Goal: Task Accomplishment & Management: Manage account settings

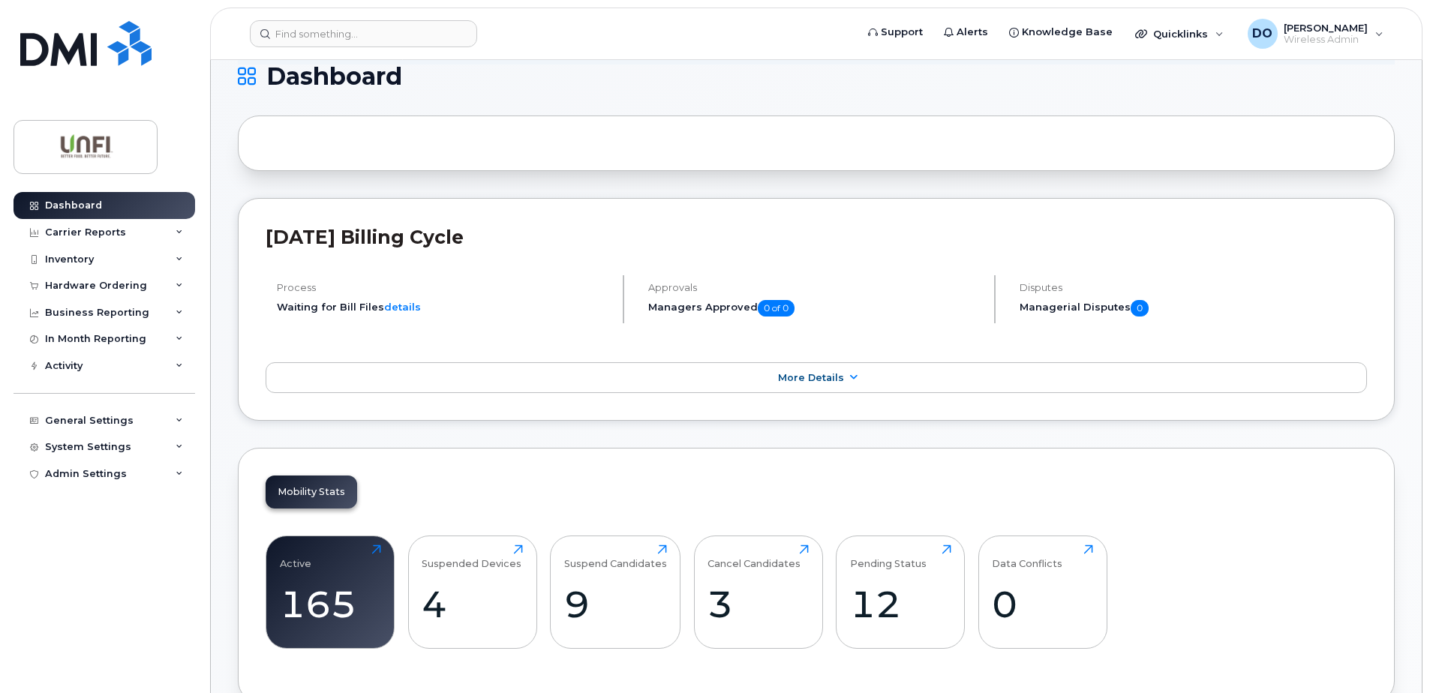
scroll to position [225, 0]
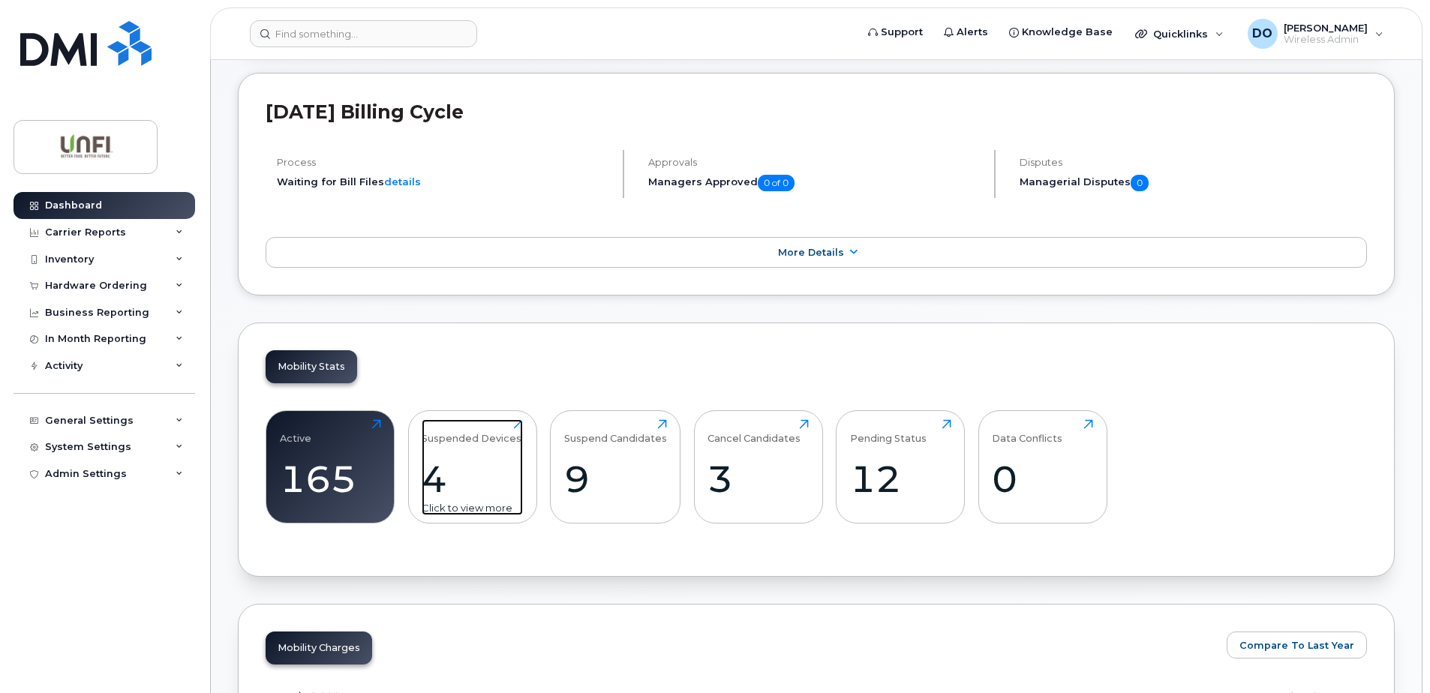
click at [461, 473] on div "4" at bounding box center [472, 479] width 101 height 44
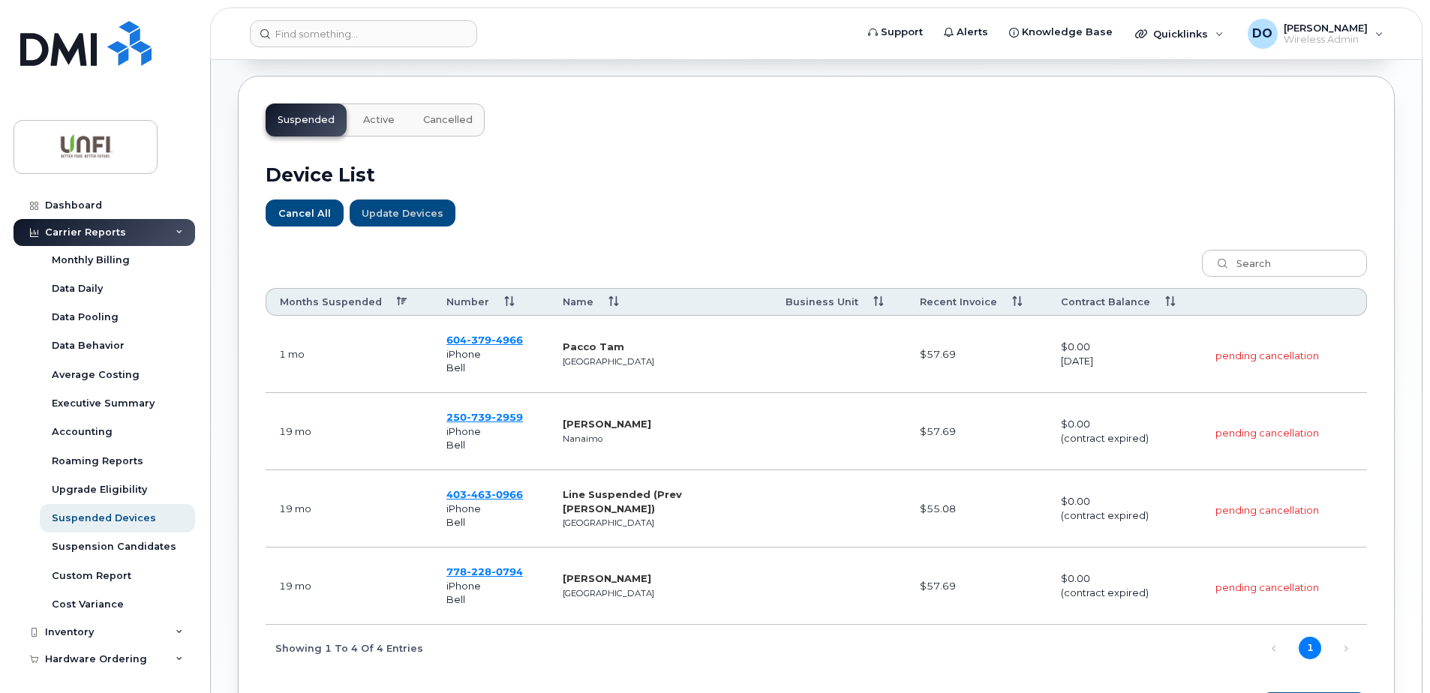
scroll to position [450, 0]
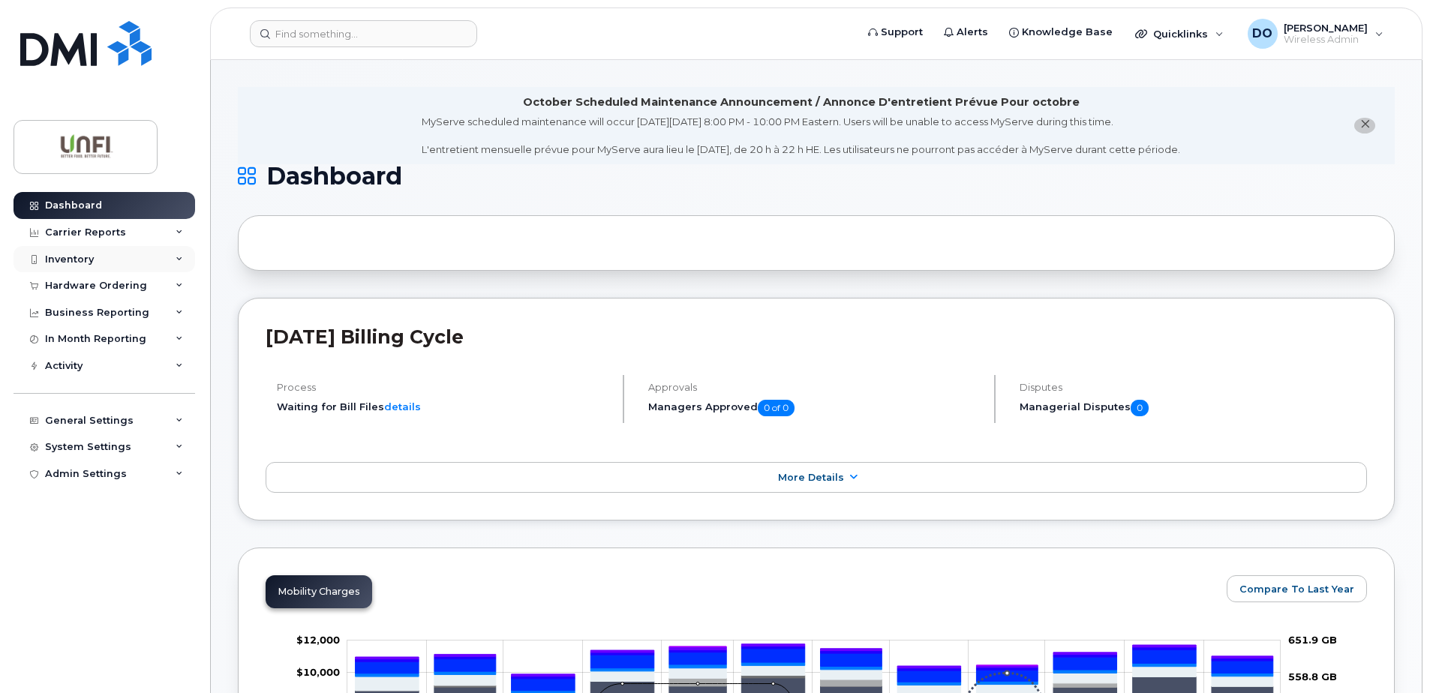
click at [94, 253] on div "Inventory" at bounding box center [105, 259] width 182 height 27
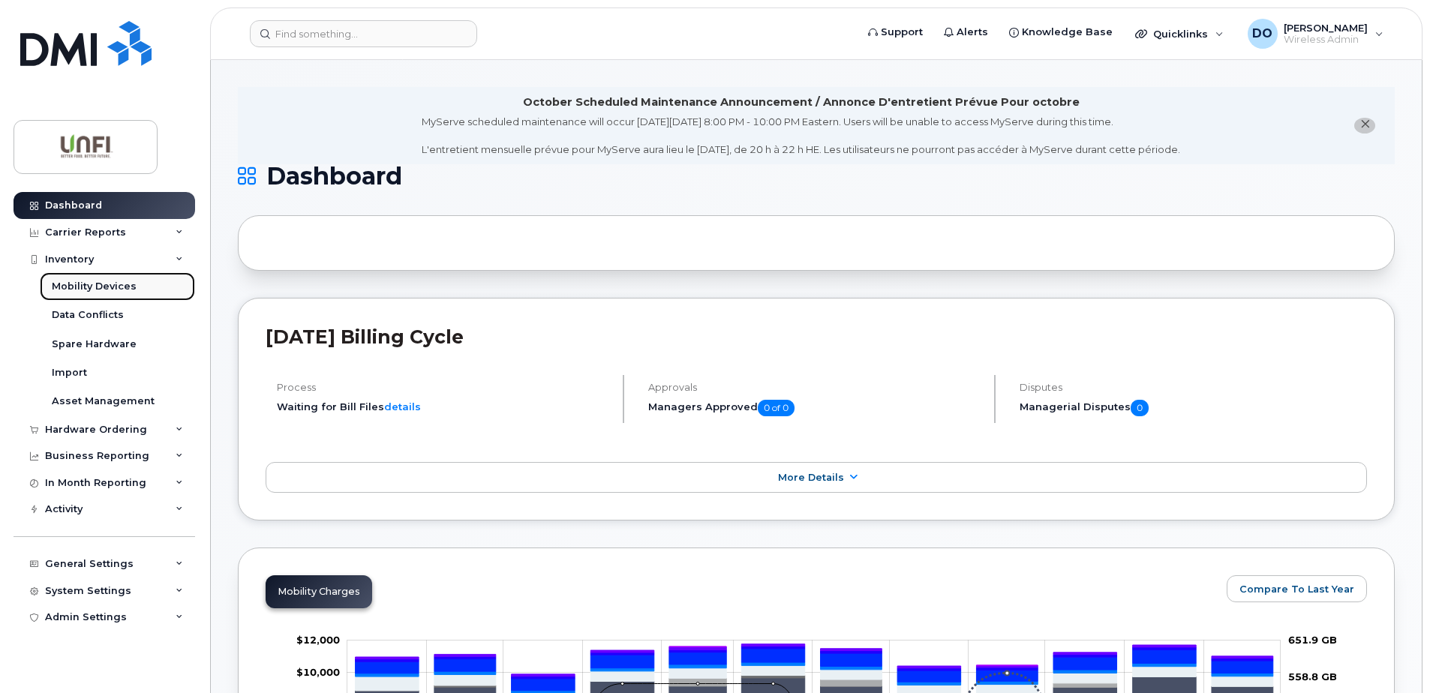
click at [114, 289] on div "Mobility Devices" at bounding box center [94, 287] width 85 height 14
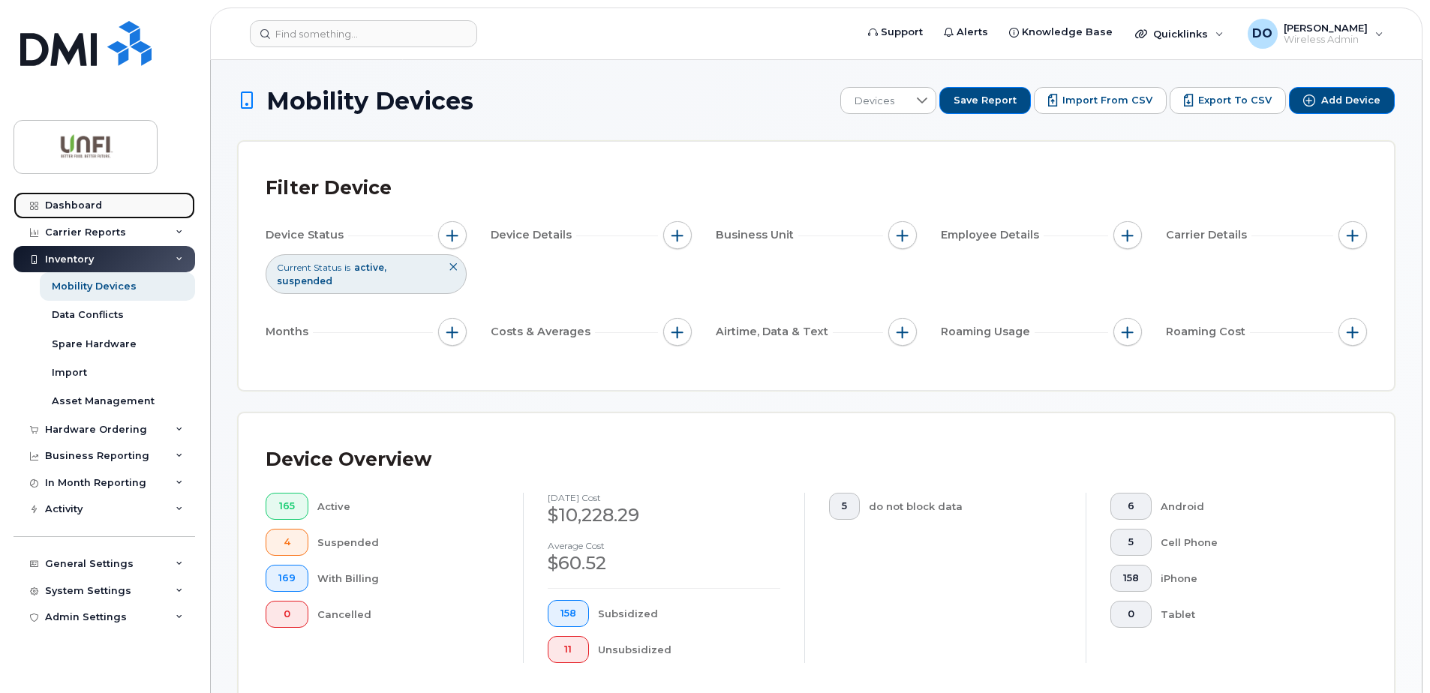
click at [94, 206] on div "Dashboard" at bounding box center [73, 206] width 57 height 12
click at [85, 248] on div "Inventory" at bounding box center [105, 259] width 182 height 27
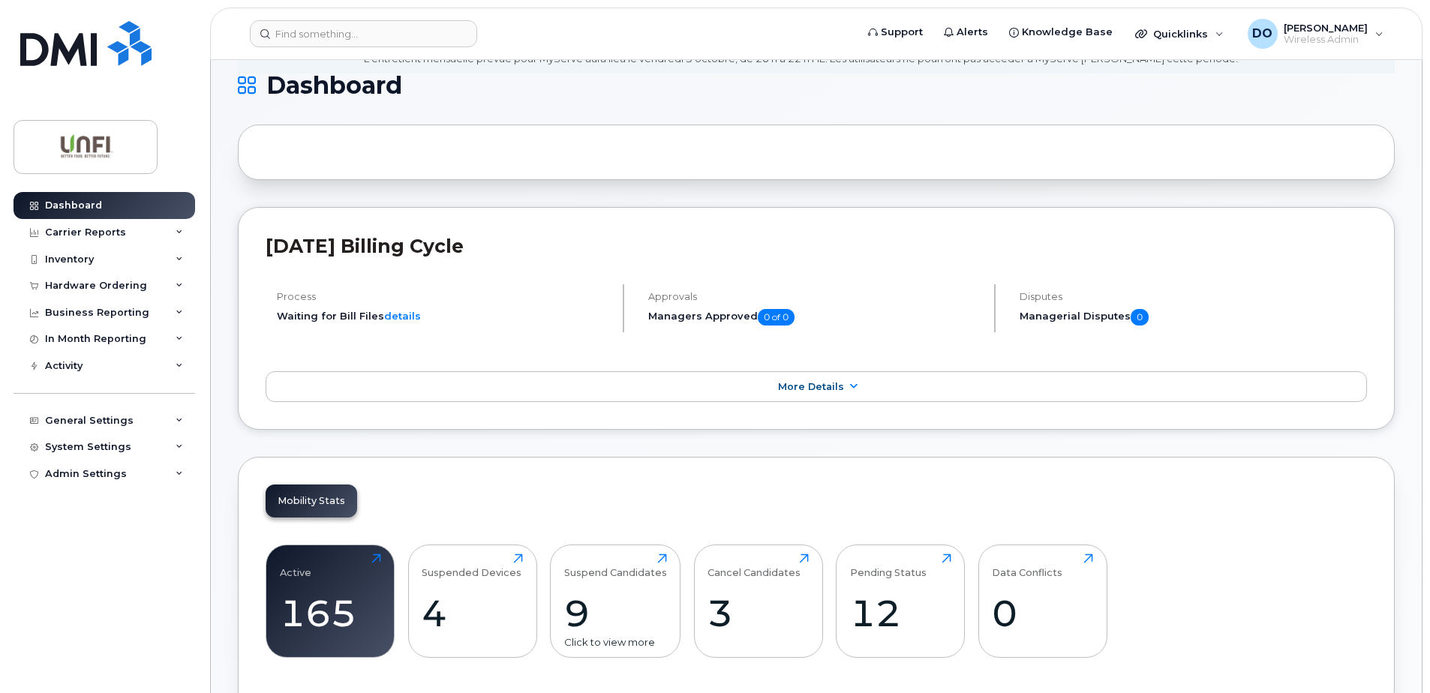
scroll to position [225, 0]
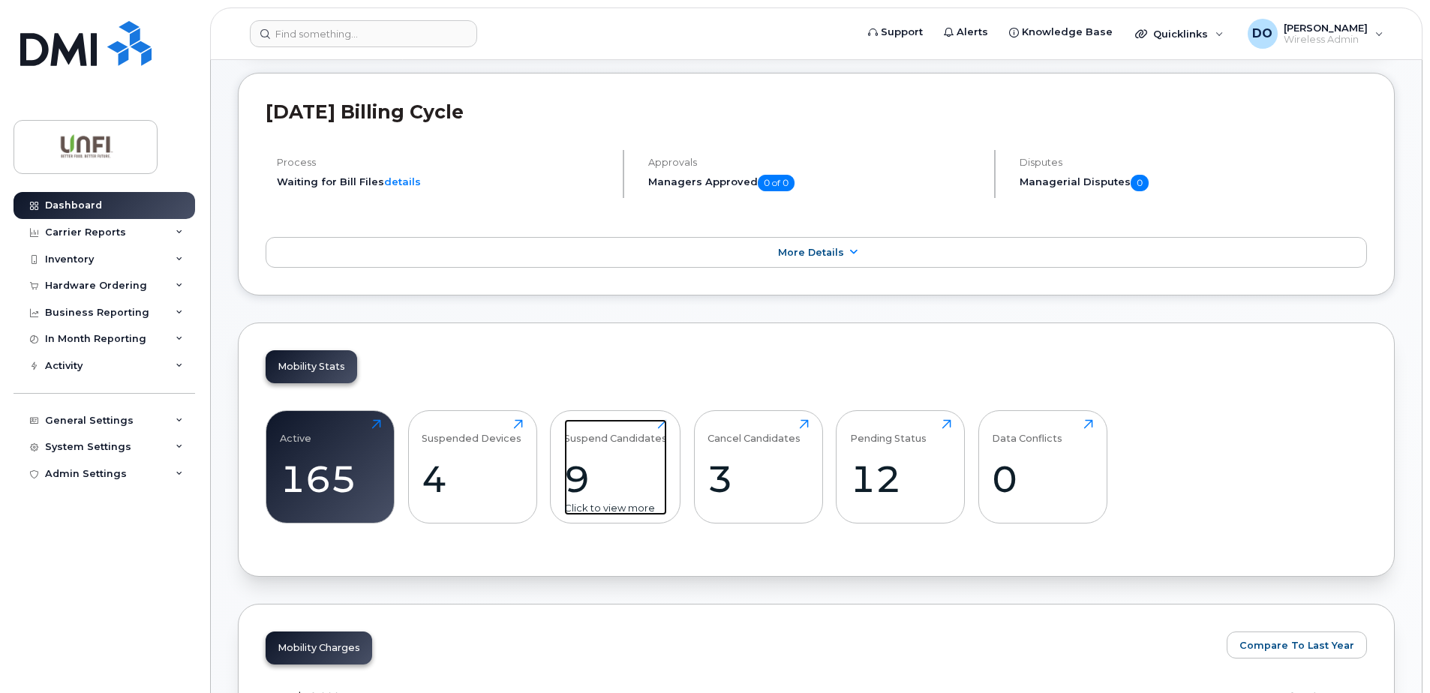
click at [598, 466] on div "9" at bounding box center [615, 479] width 103 height 44
click at [585, 479] on div "9" at bounding box center [615, 479] width 103 height 44
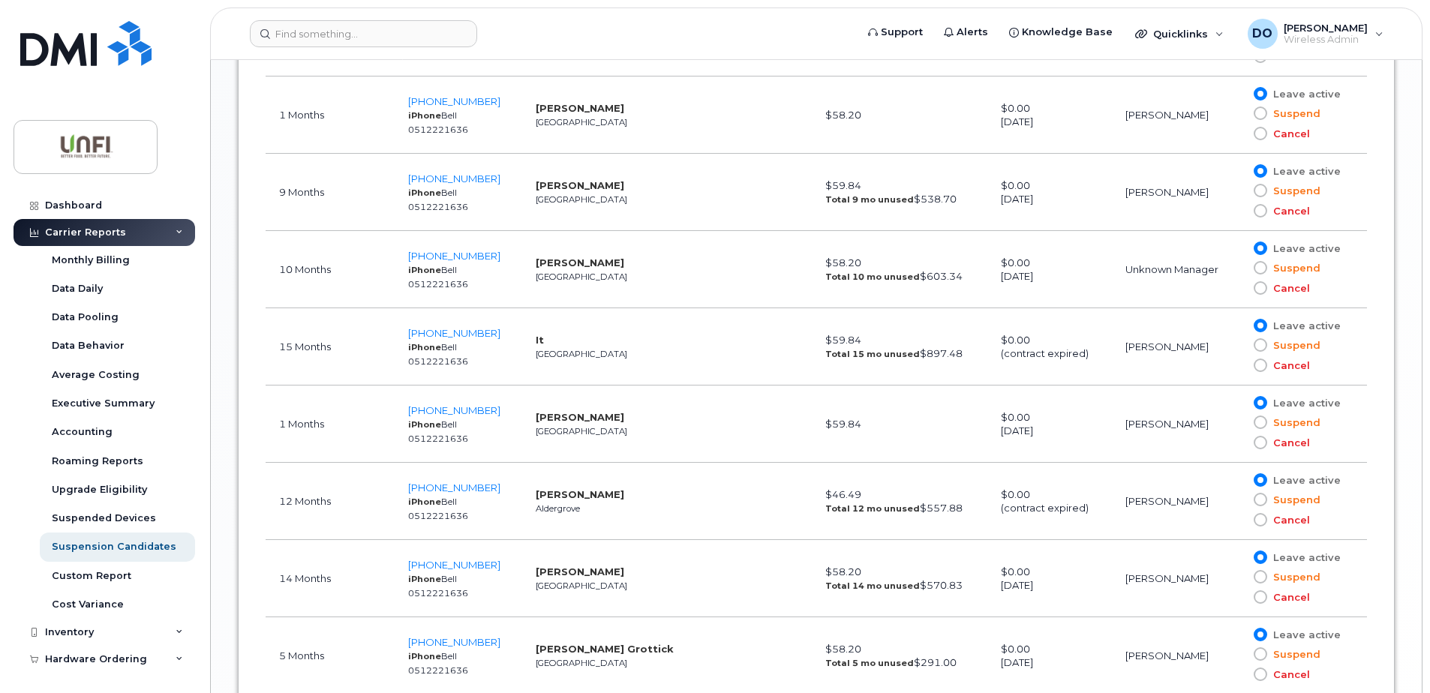
scroll to position [1050, 0]
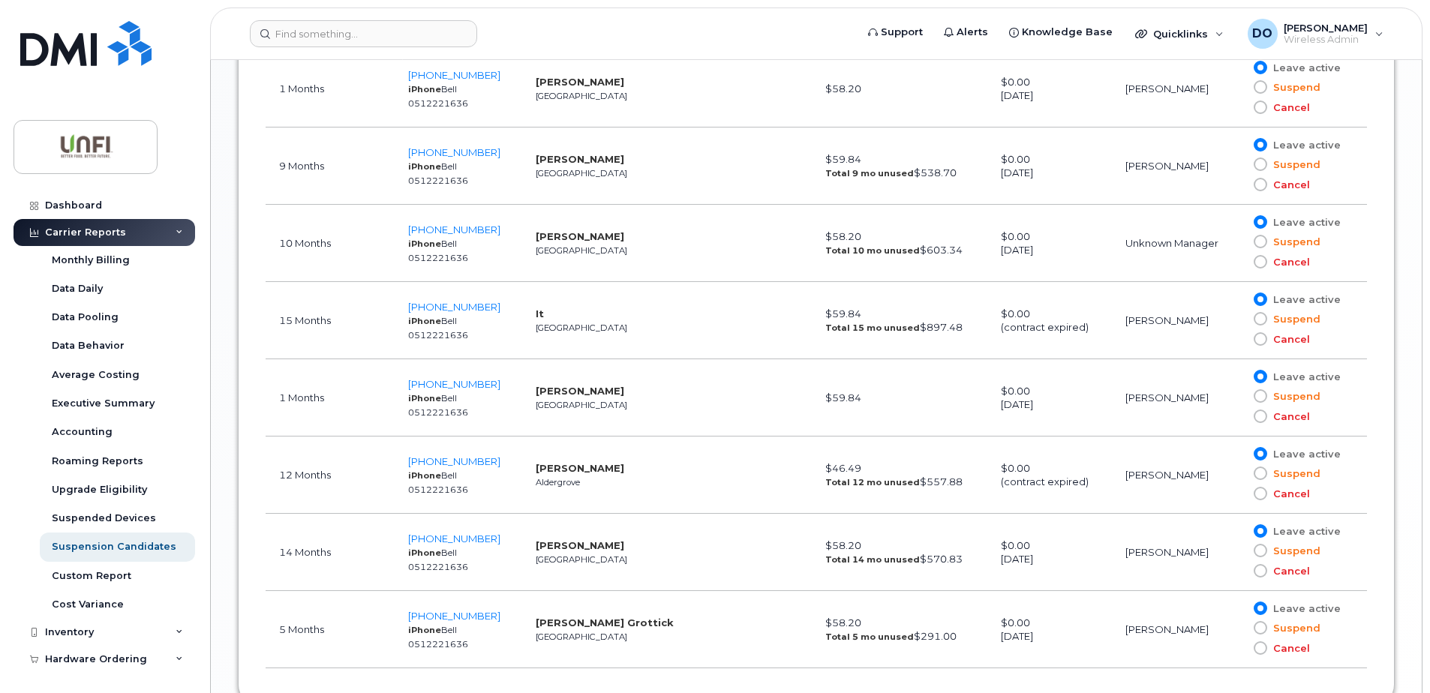
click at [1265, 490] on span at bounding box center [1260, 494] width 14 height 14
click at [1238, 494] on input "Cancel" at bounding box center [1238, 494] width 0 height 0
click at [1259, 491] on span at bounding box center [1260, 494] width 14 height 14
click at [1238, 494] on input "Cancel" at bounding box center [1238, 494] width 0 height 0
click at [1259, 472] on span at bounding box center [1260, 474] width 14 height 14
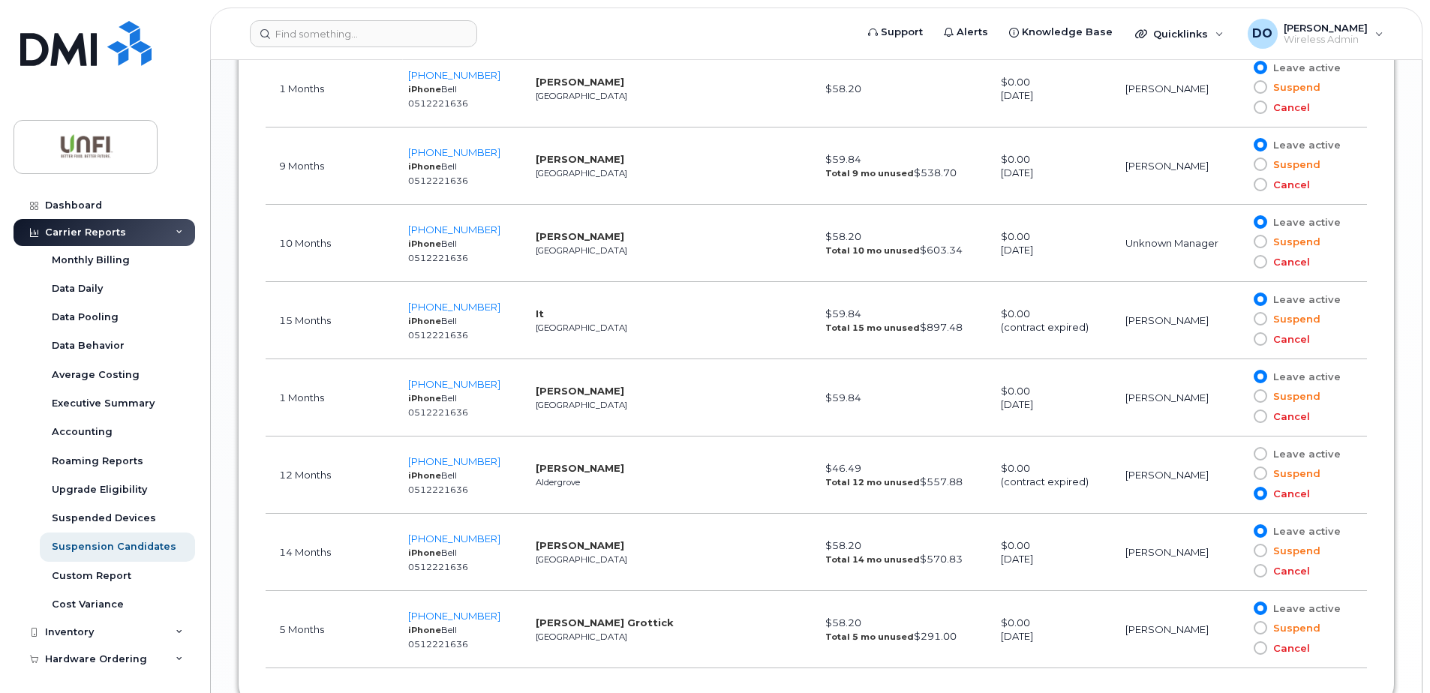
click at [1238, 473] on input "Suspend" at bounding box center [1238, 473] width 0 height 0
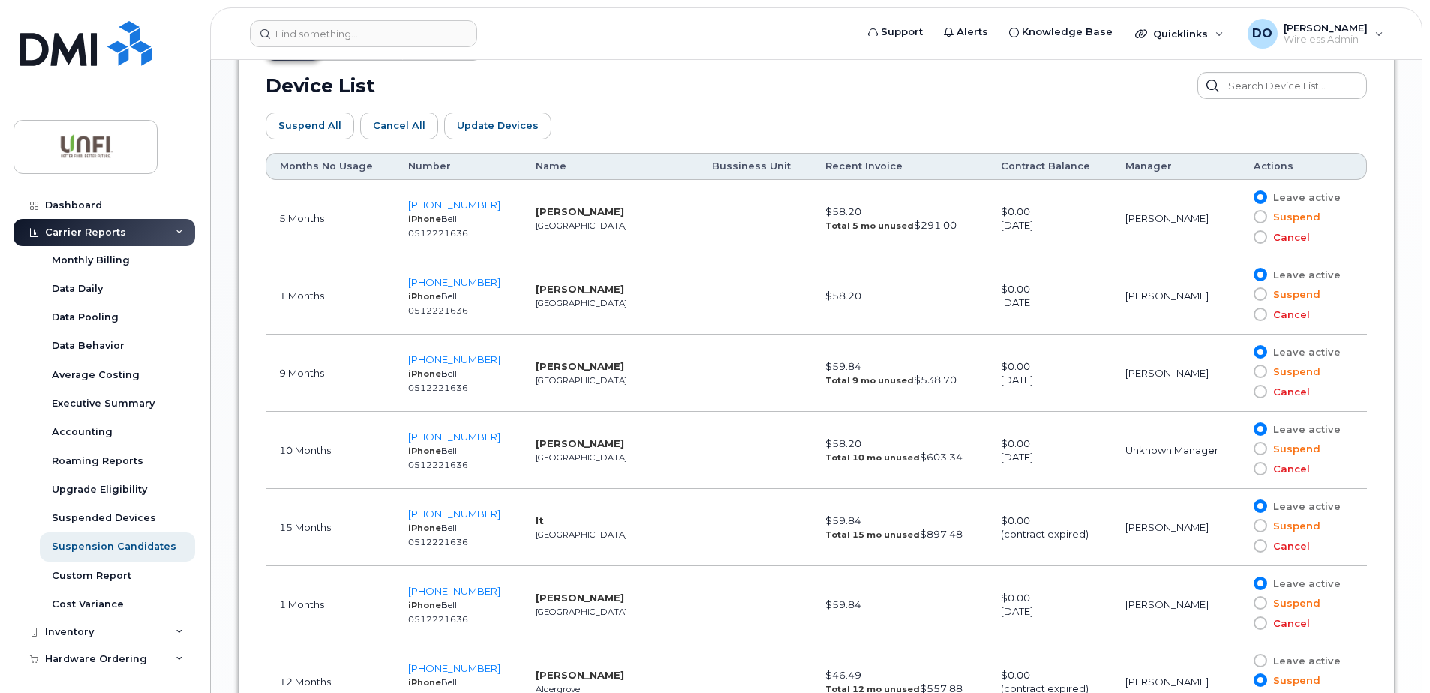
scroll to position [838, 0]
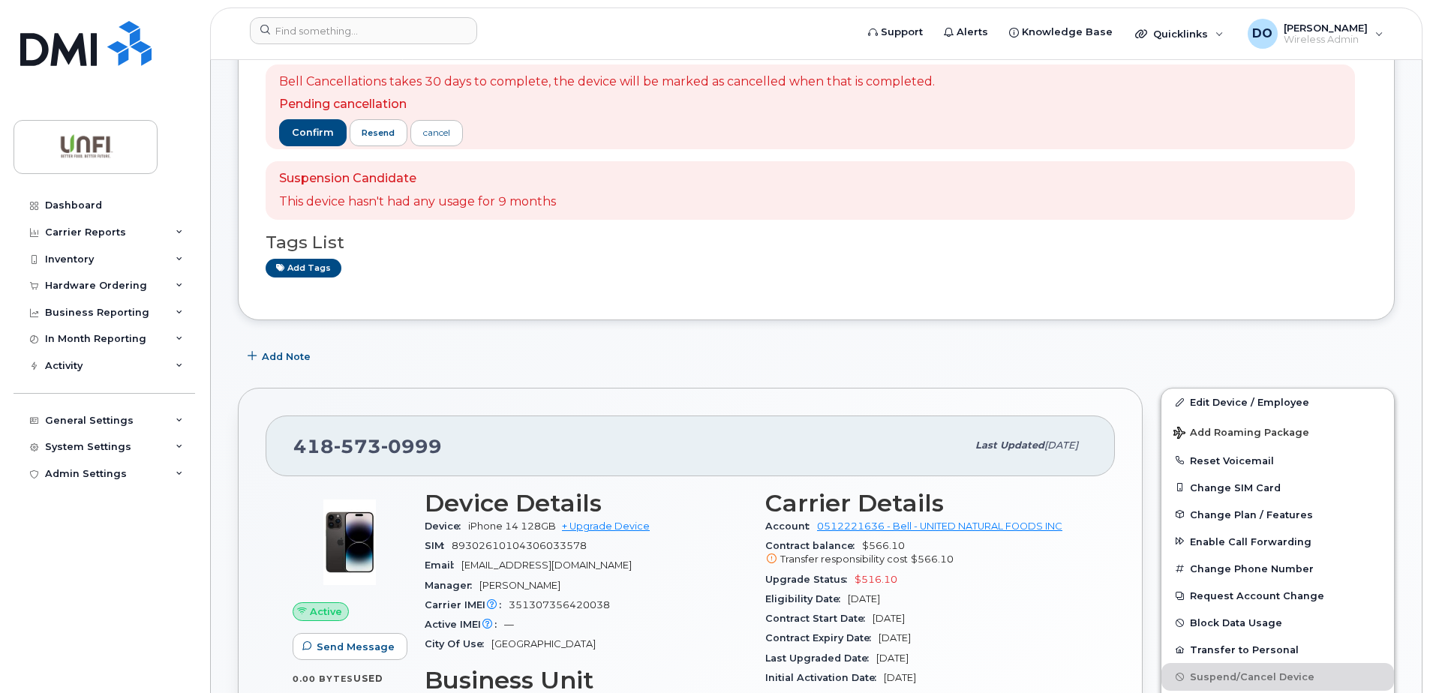
scroll to position [225, 0]
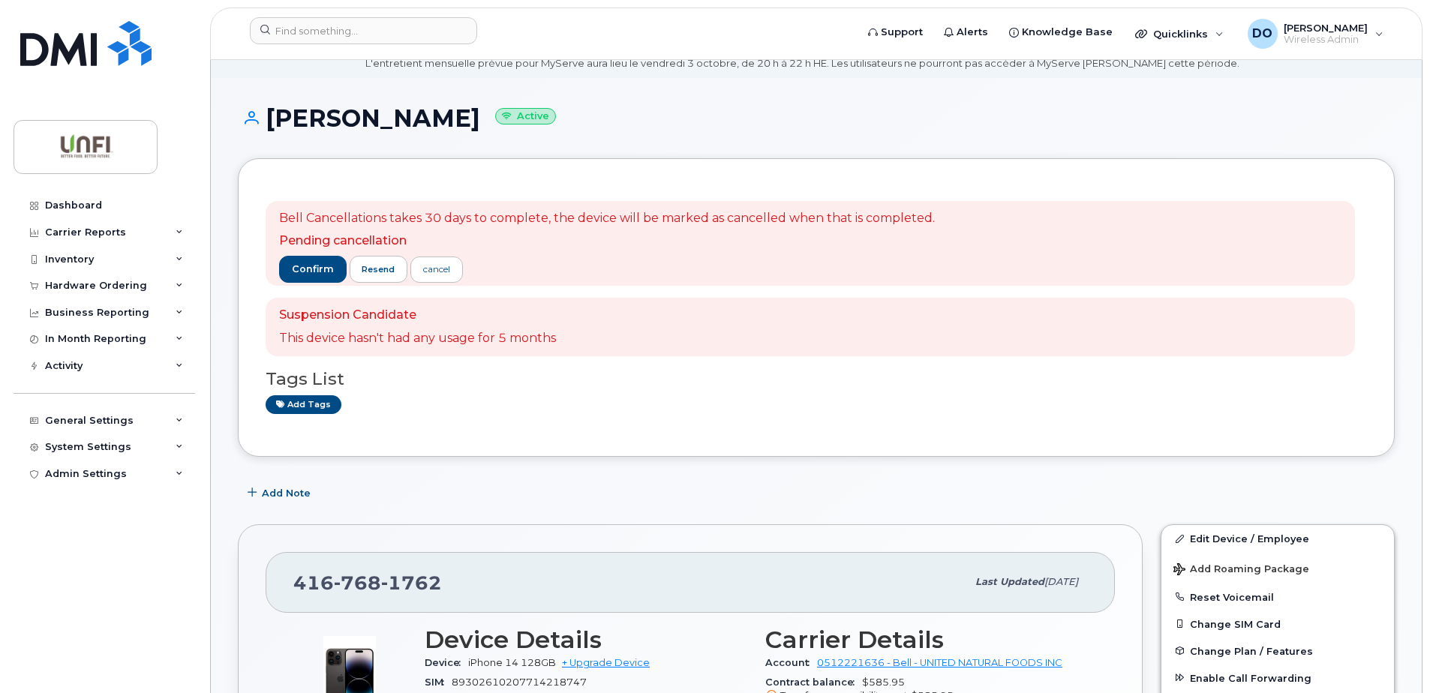
scroll to position [225, 0]
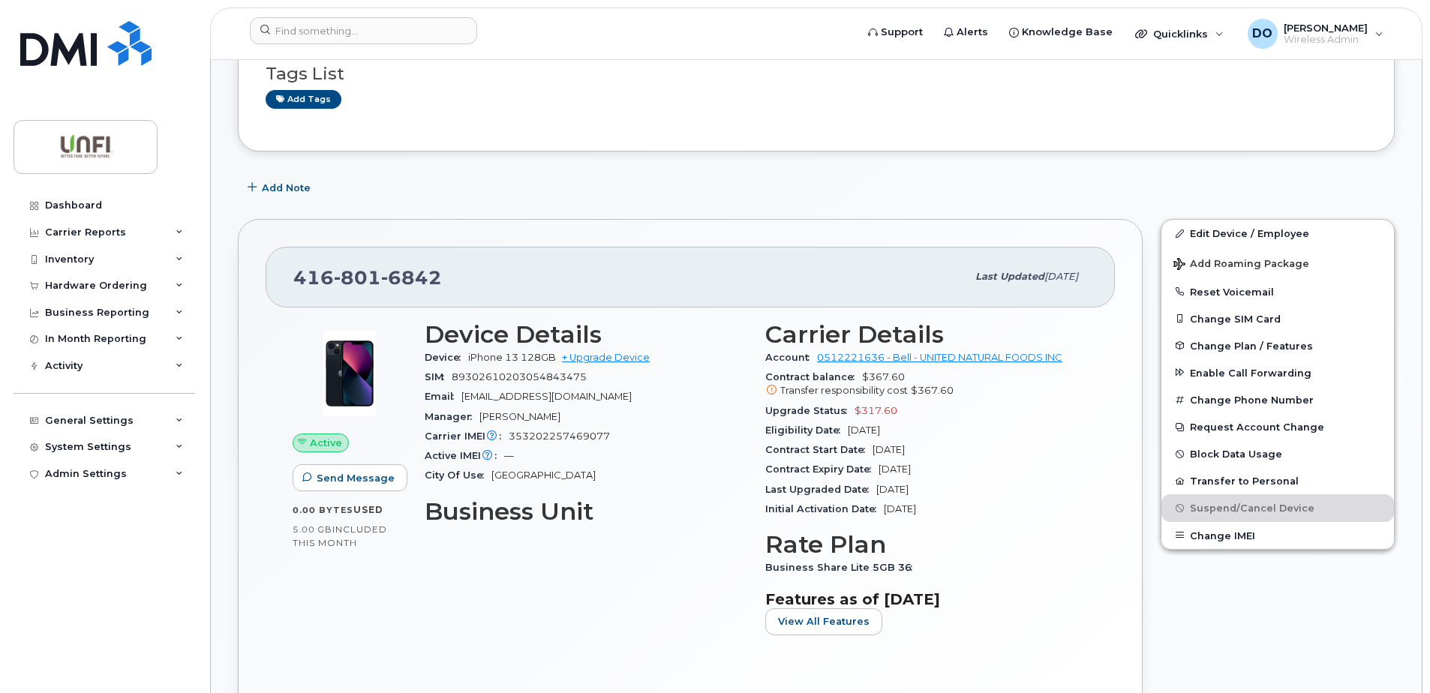
scroll to position [375, 0]
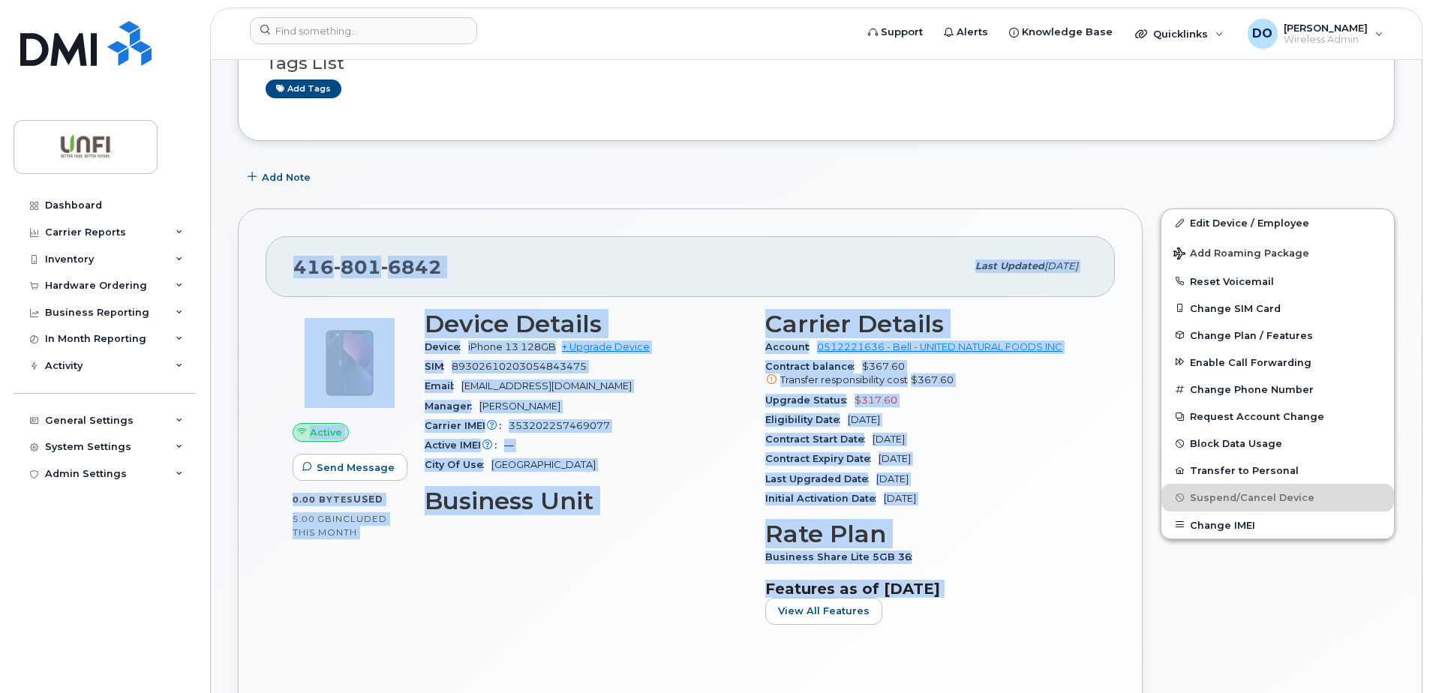
drag, startPoint x: 907, startPoint y: 619, endPoint x: 257, endPoint y: 216, distance: 764.9
click at [259, 226] on div "416 801 6842 Last updated Sep 12, 2025 Active Send Message 0.00 Bytes  used 5.0…" at bounding box center [690, 470] width 905 height 523
copy div "416 801 6842 Last updated Sep 12, 2025 Active Send Message 0.00 Bytes  used 5.0…"
click at [653, 411] on div "Manager Bradley Smye" at bounding box center [586, 407] width 323 height 20
click at [674, 389] on div "Email mtourigny@unfi.com" at bounding box center [586, 387] width 323 height 20
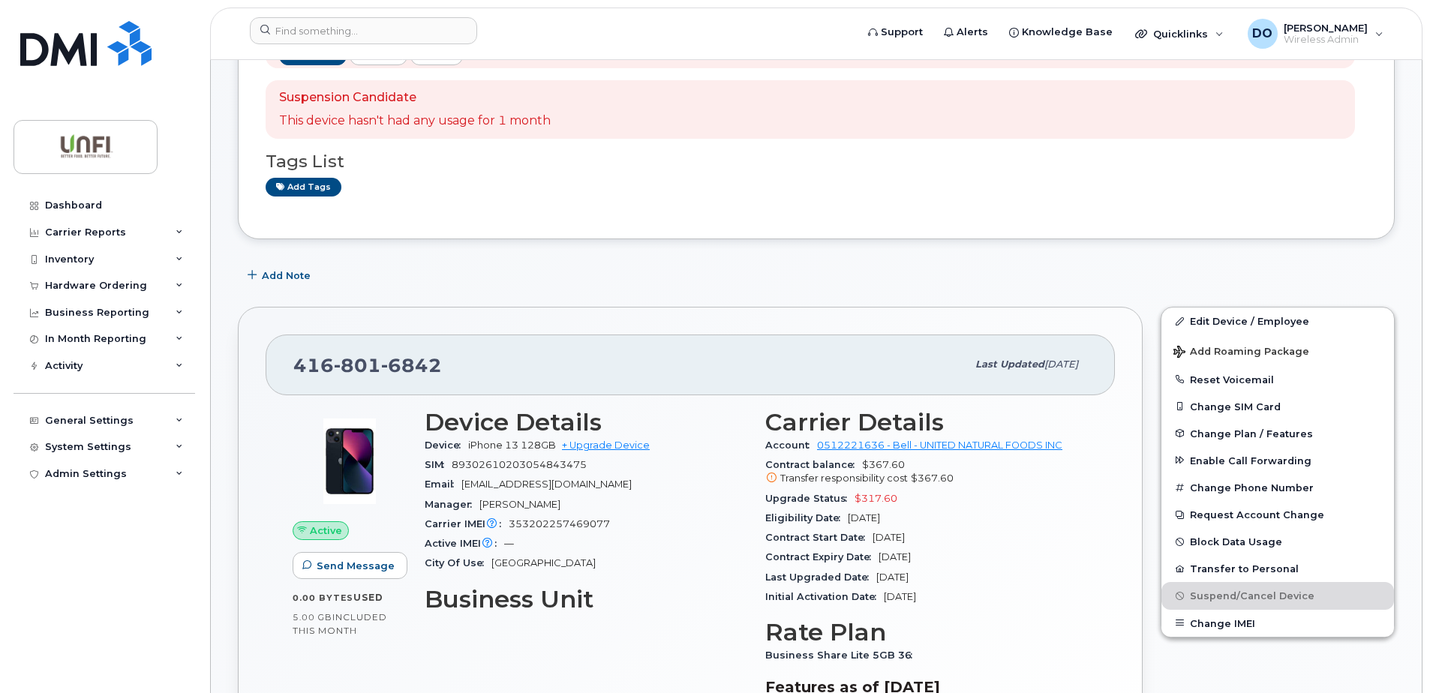
scroll to position [150, 0]
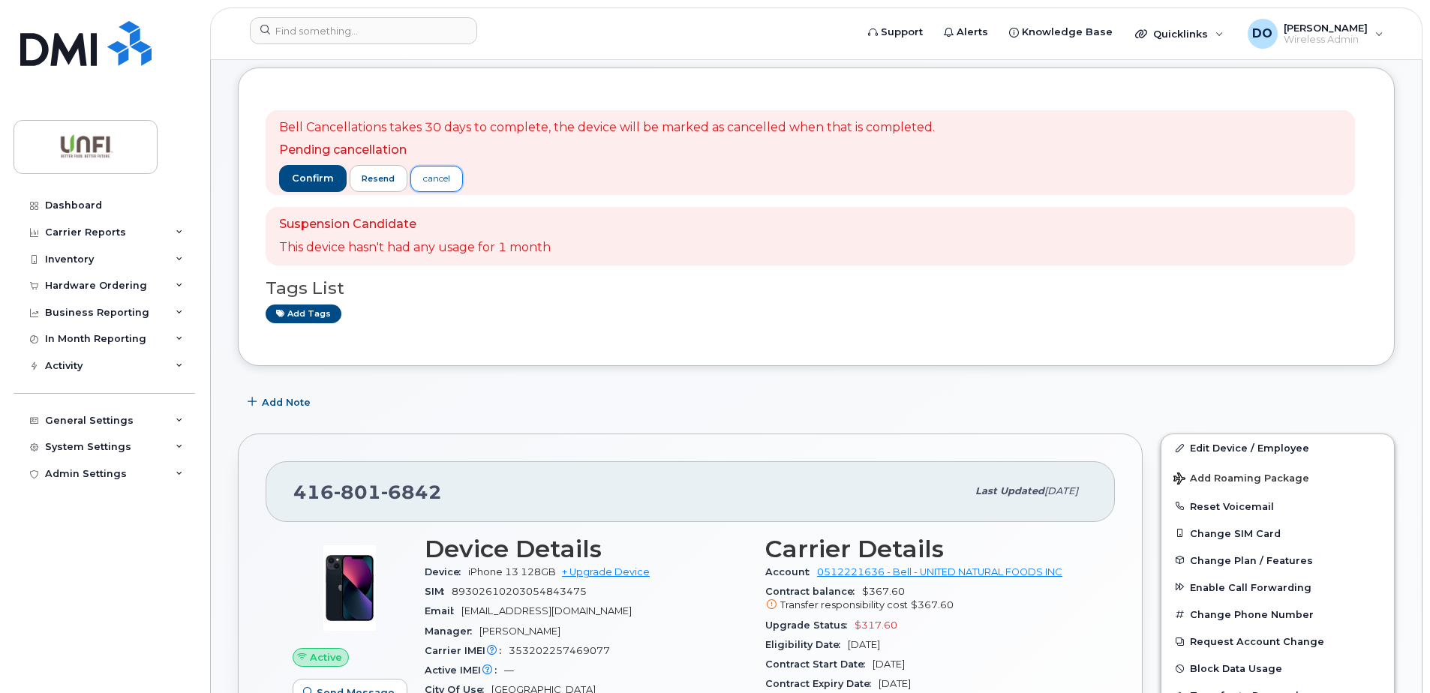
click at [434, 182] on div "cancel" at bounding box center [436, 179] width 27 height 14
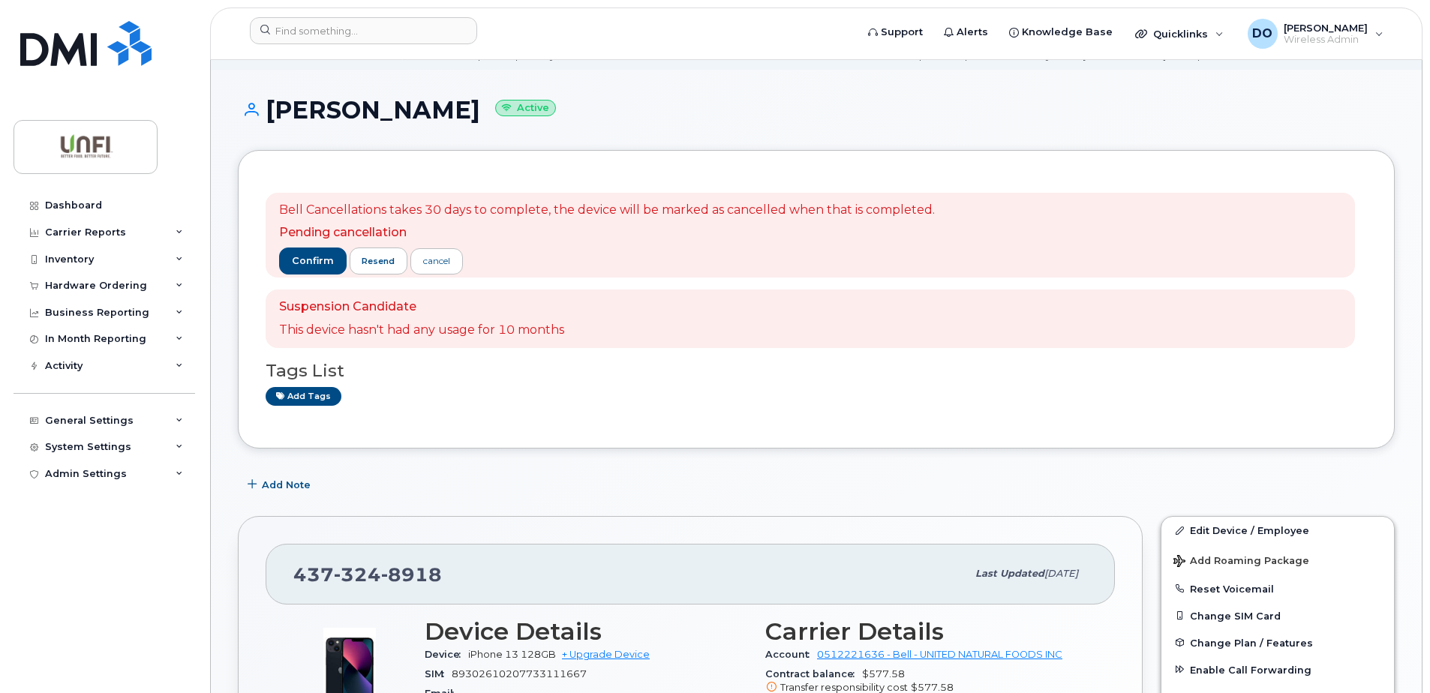
scroll to position [300, 0]
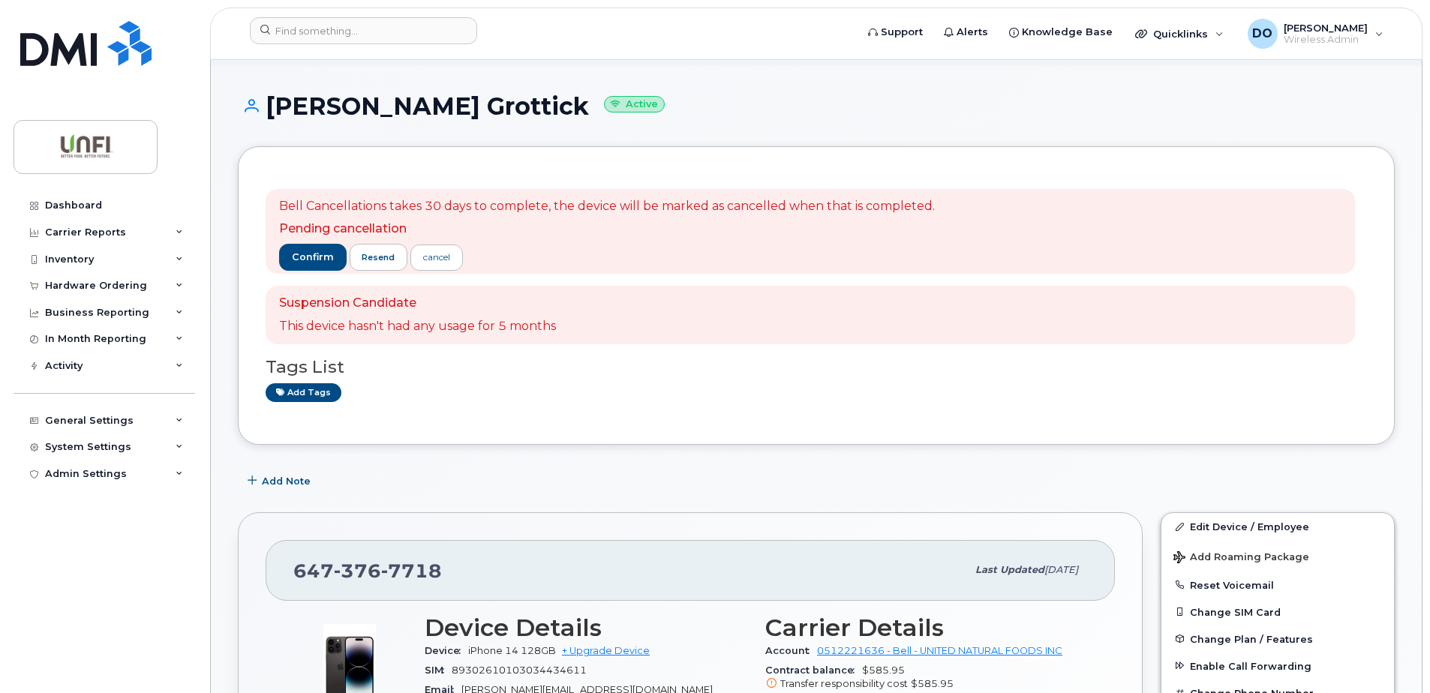
scroll to position [375, 0]
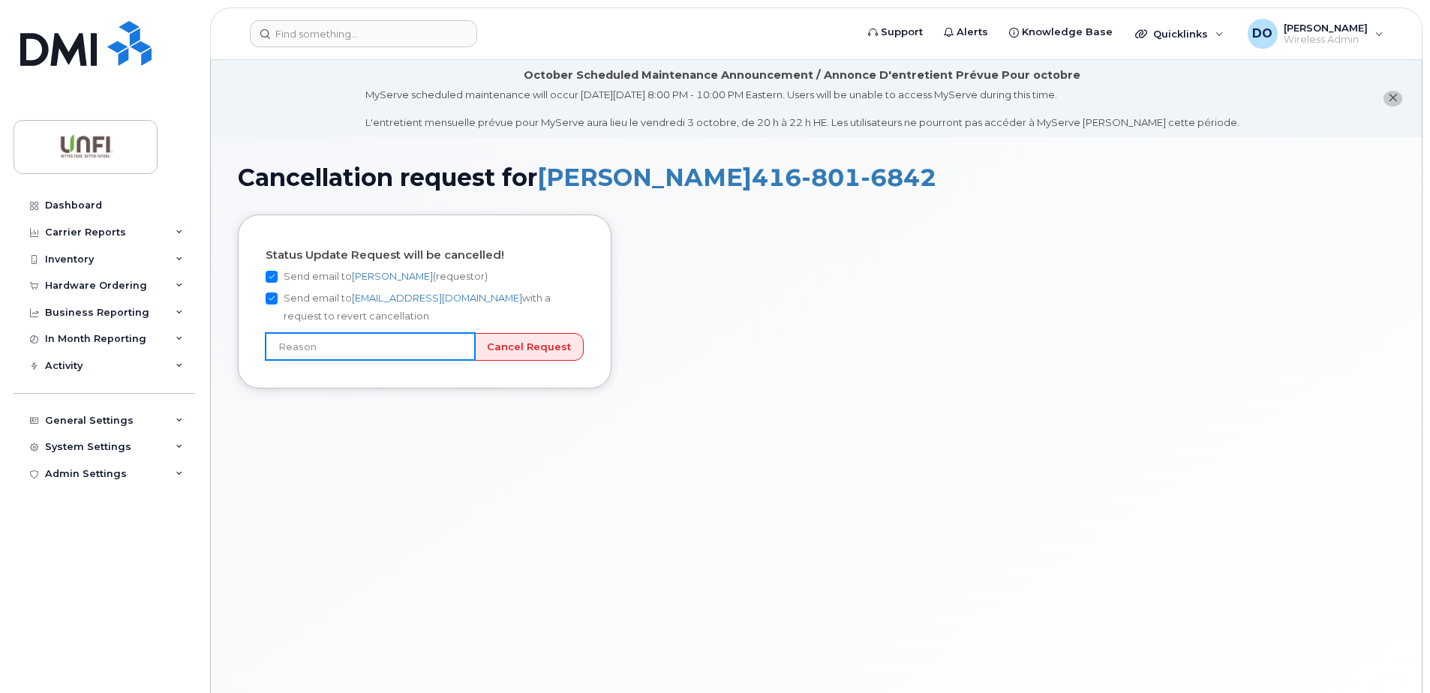
click at [404, 347] on input "text" at bounding box center [370, 346] width 209 height 27
type input "Picked number by mistake"
click at [554, 346] on input "Cancel Request" at bounding box center [529, 347] width 110 height 28
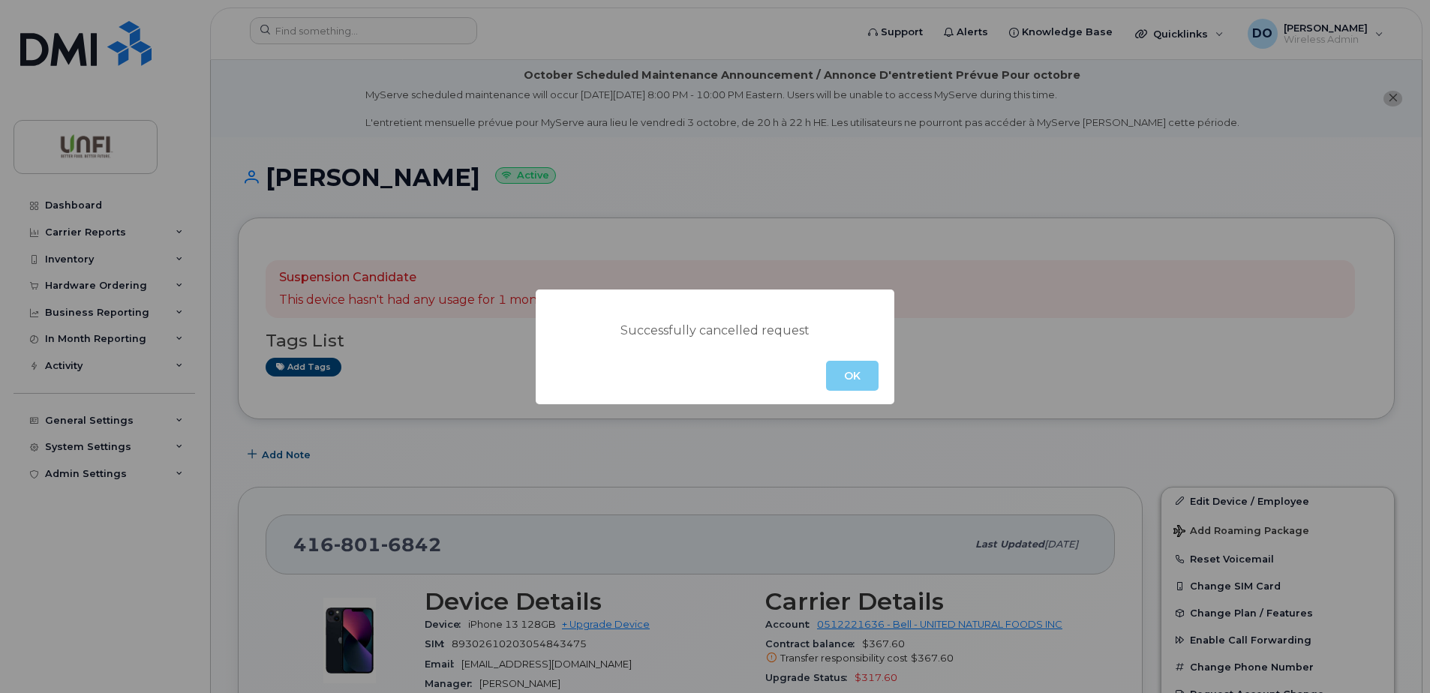
click at [863, 377] on button "OK" at bounding box center [852, 376] width 53 height 30
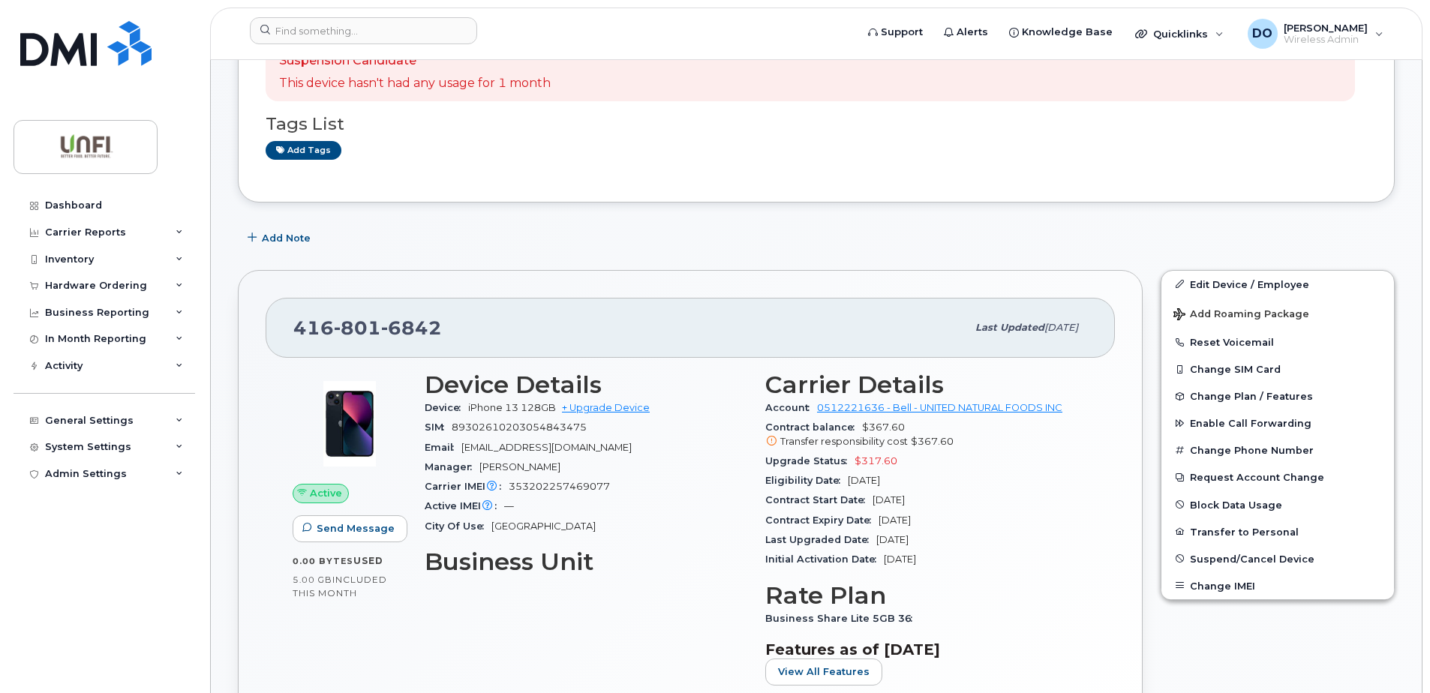
scroll to position [225, 0]
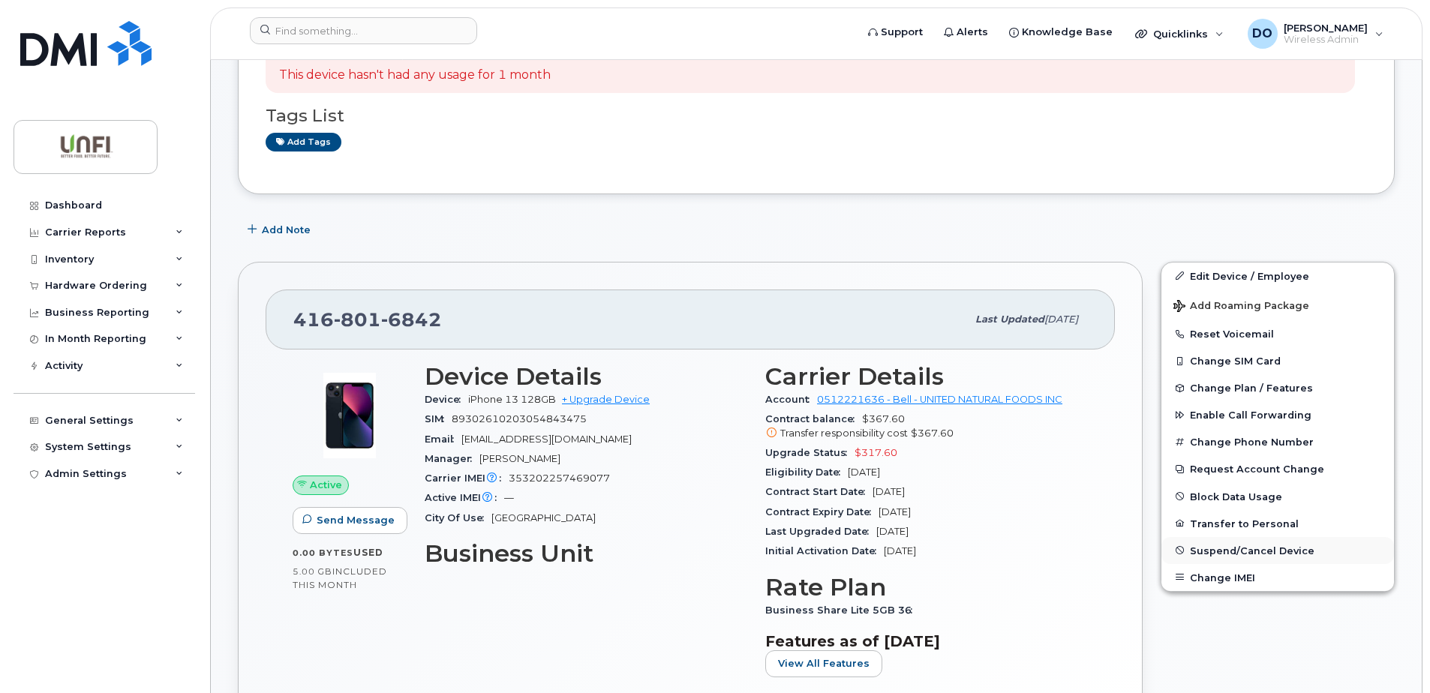
click at [1254, 554] on span "Suspend/Cancel Device" at bounding box center [1252, 550] width 125 height 11
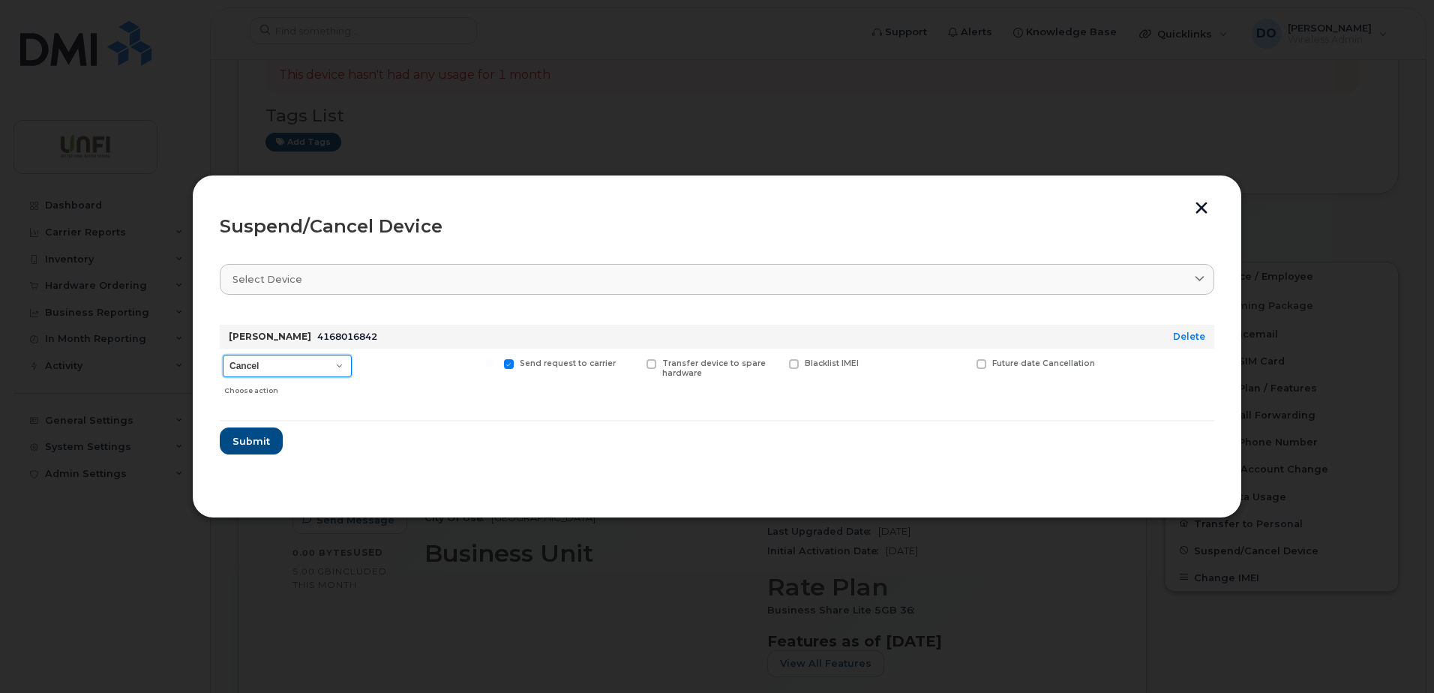
click at [328, 358] on select "Cancel Suspend - Extend Suspension Suspend - Reduced Rate Suspend - Full Rate S…" at bounding box center [287, 366] width 129 height 23
select select "[object Object]"
click at [223, 355] on select "Cancel Suspend - Extend Suspension Suspend - Reduced Rate Suspend - Full Rate S…" at bounding box center [287, 366] width 129 height 23
click at [900, 366] on span "New Username" at bounding box center [930, 364] width 63 height 10
click at [872, 366] on input "New Username" at bounding box center [869, 363] width 8 height 8
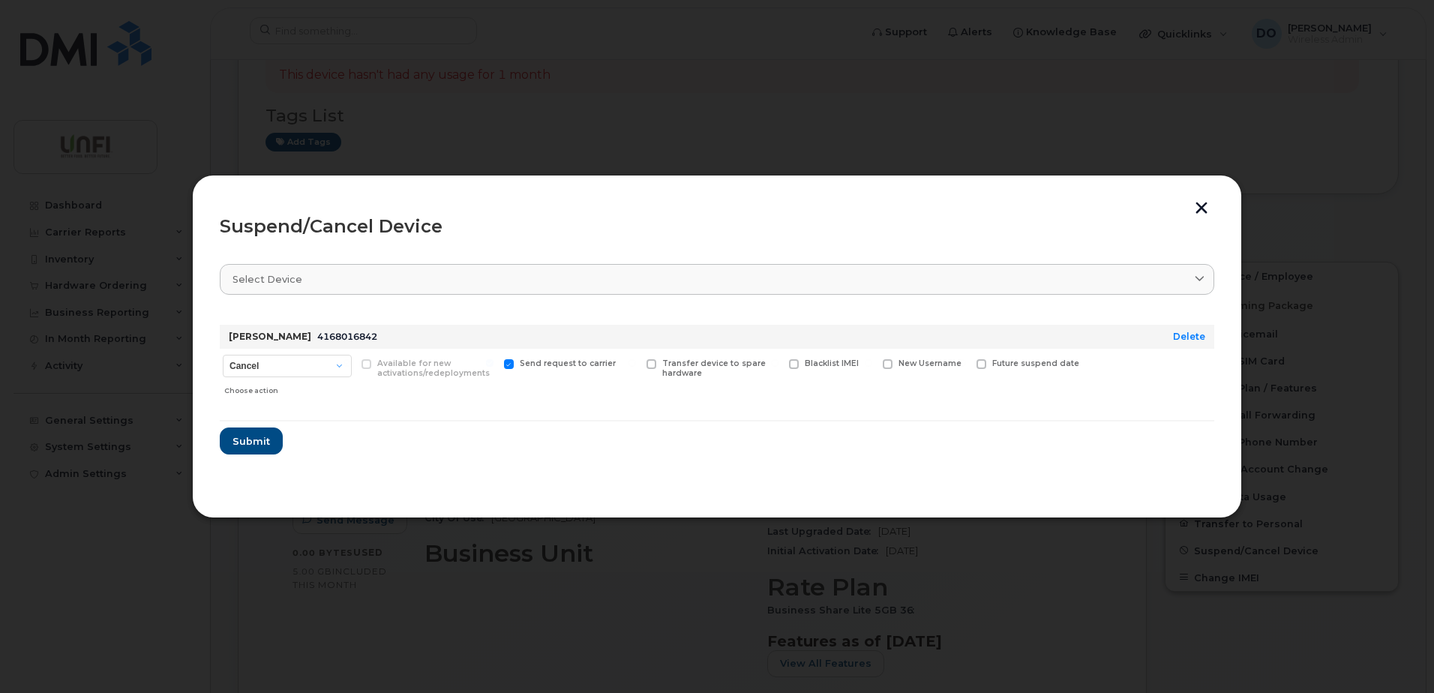
checkbox input "true"
click at [913, 395] on input "text" at bounding box center [925, 387] width 84 height 27
click at [1202, 210] on button "button" at bounding box center [1201, 210] width 23 height 16
